Goal: Use online tool/utility: Utilize a website feature to perform a specific function

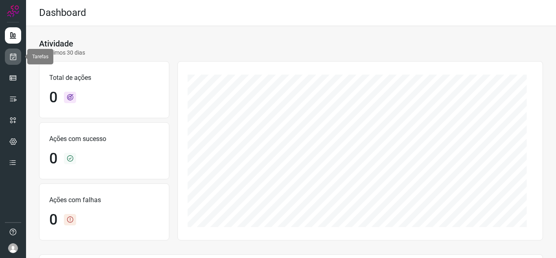
click at [15, 61] on link at bounding box center [13, 56] width 16 height 16
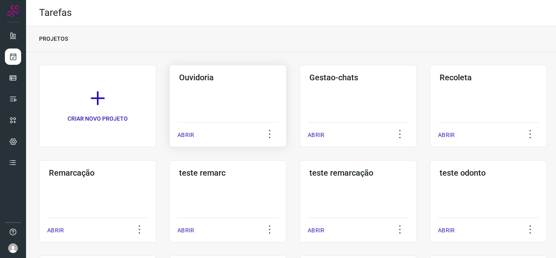
click at [182, 135] on p "ABRIR" at bounding box center [185, 135] width 17 height 9
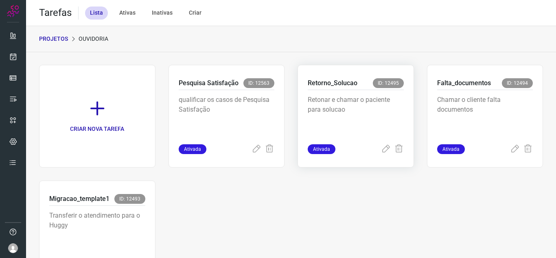
click at [374, 150] on div "Ativada" at bounding box center [356, 149] width 96 height 10
click at [381, 149] on icon at bounding box center [386, 149] width 10 height 10
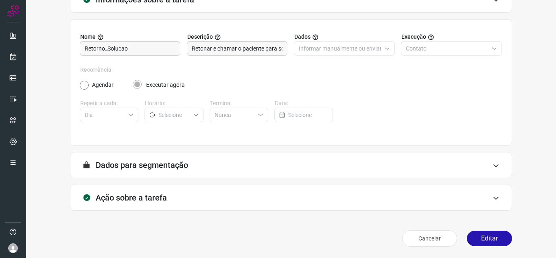
scroll to position [60, 0]
click at [472, 237] on button "Editar" at bounding box center [489, 237] width 45 height 15
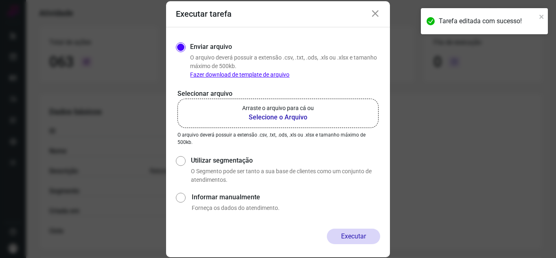
click at [318, 110] on label "Arraste o arquivo para cá ou Selecione o Arquivo" at bounding box center [277, 113] width 201 height 29
click at [0, 0] on input "Arraste o arquivo para cá ou Selecione o Arquivo" at bounding box center [0, 0] width 0 height 0
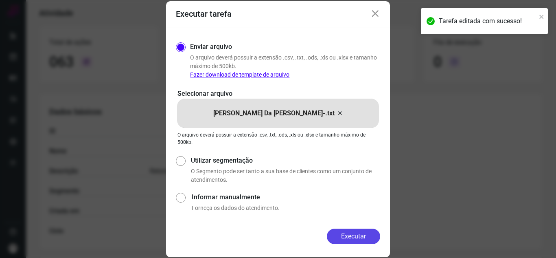
click at [366, 237] on button "Executar" at bounding box center [353, 235] width 53 height 15
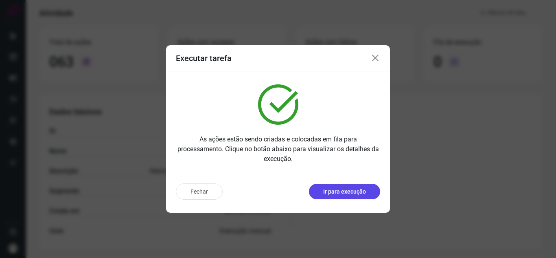
click at [352, 191] on p "Ir para execução" at bounding box center [344, 191] width 43 height 9
